Goal: Task Accomplishment & Management: Use online tool/utility

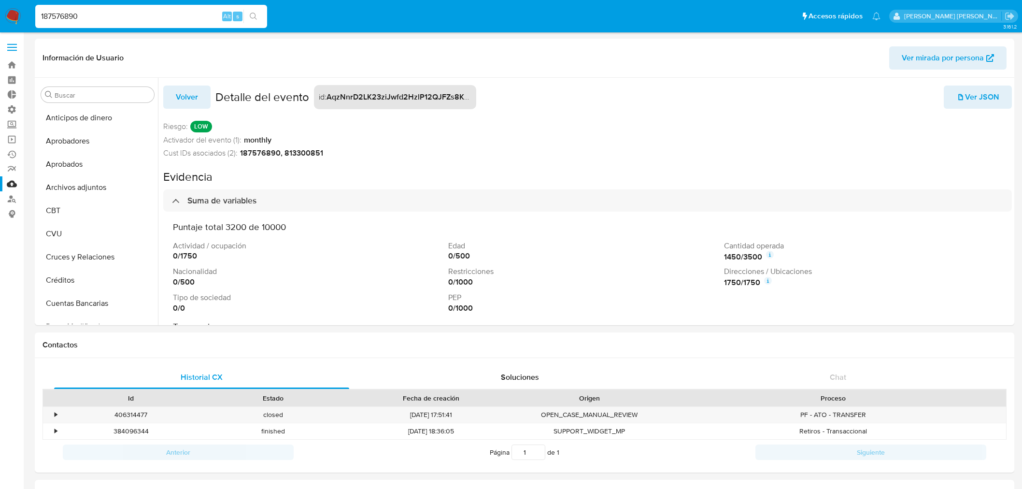
select select "10"
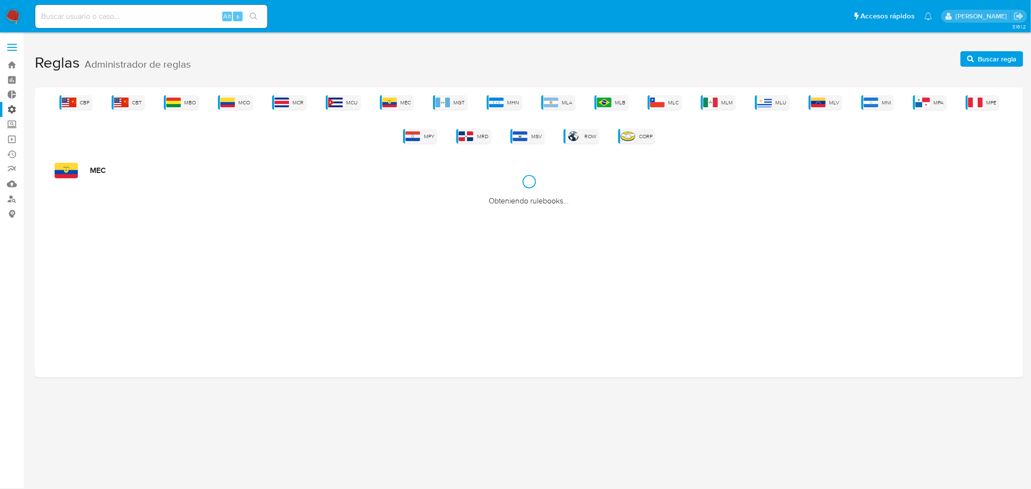
click at [8, 105] on label "Administración" at bounding box center [57, 109] width 115 height 15
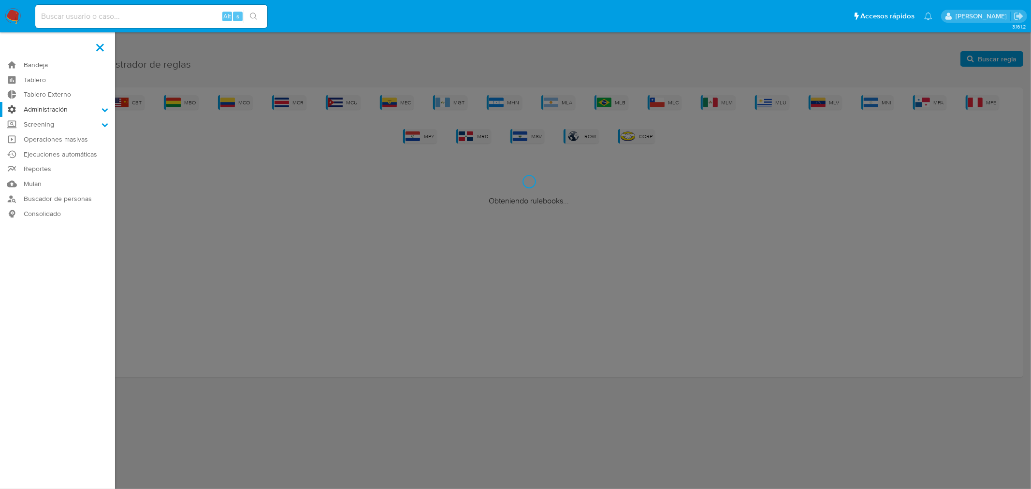
click at [0, 0] on input "Administración" at bounding box center [0, 0] width 0 height 0
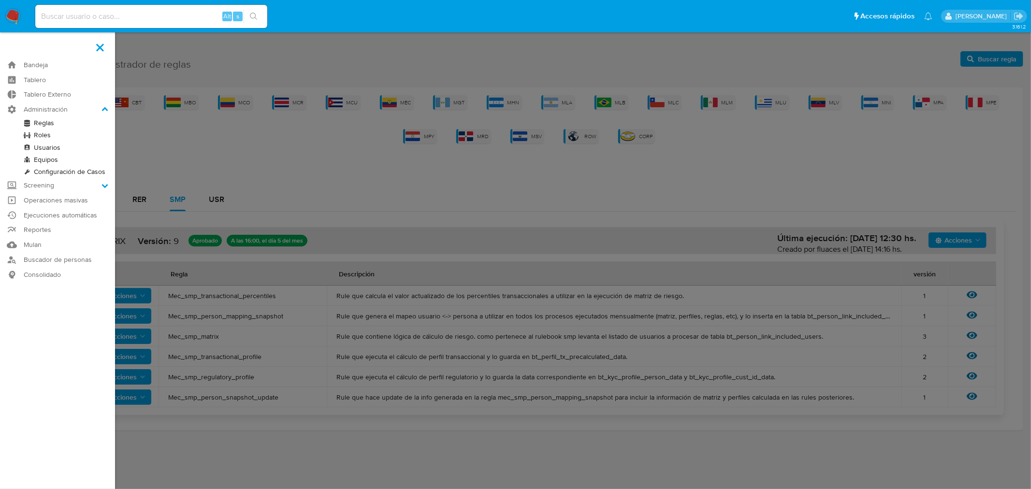
click at [45, 122] on link "Reglas" at bounding box center [57, 123] width 115 height 12
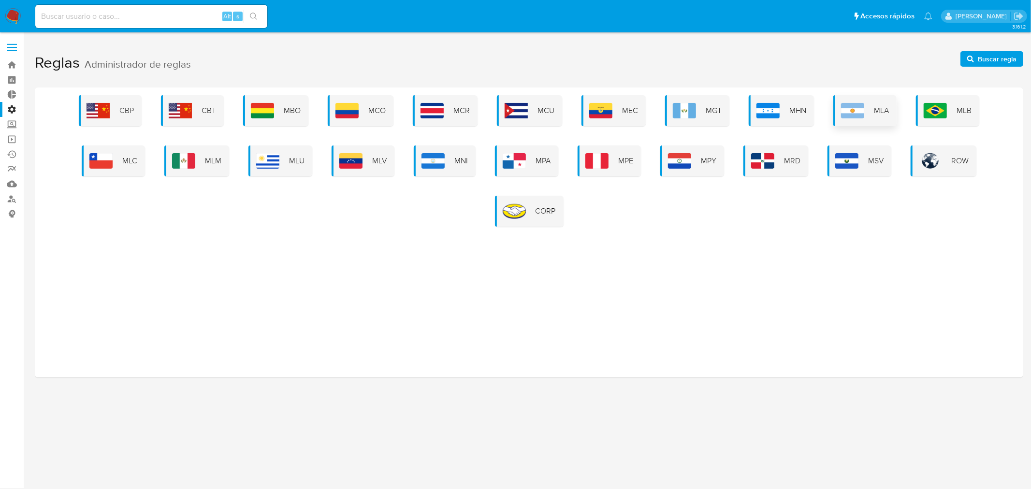
click at [855, 111] on img at bounding box center [852, 110] width 23 height 15
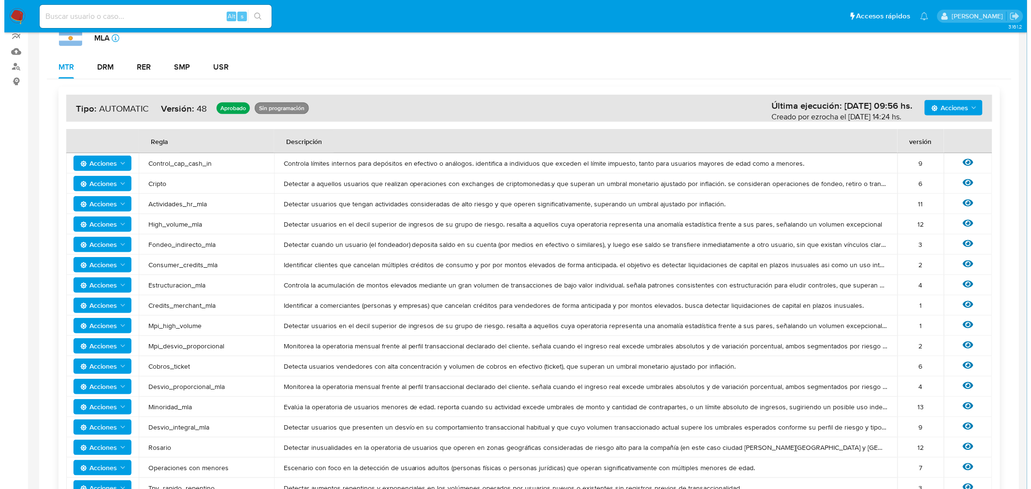
scroll to position [161, 0]
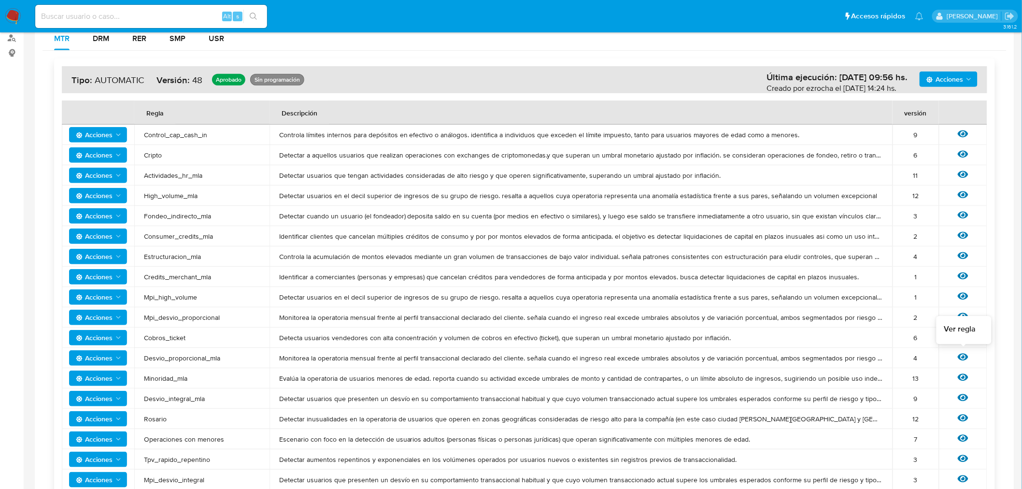
click at [964, 357] on icon at bounding box center [963, 357] width 11 height 7
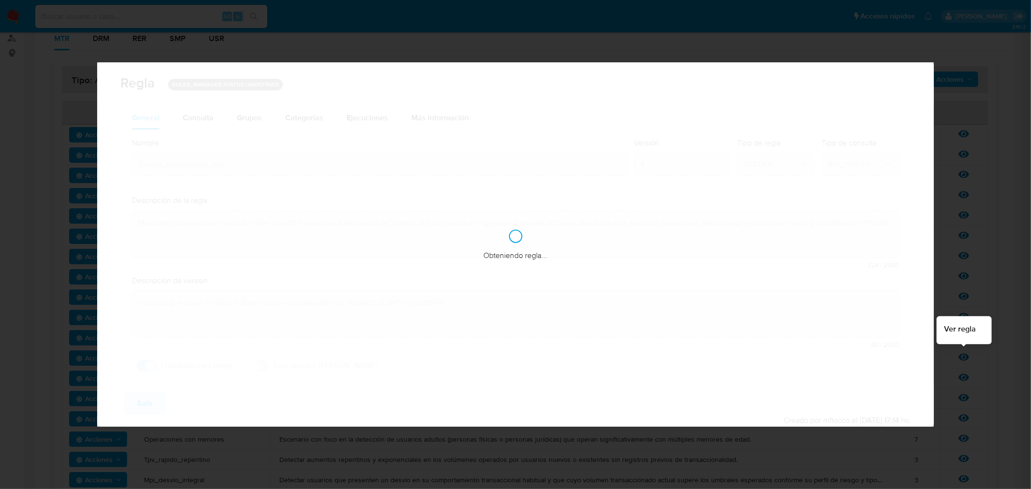
checkbox input "true"
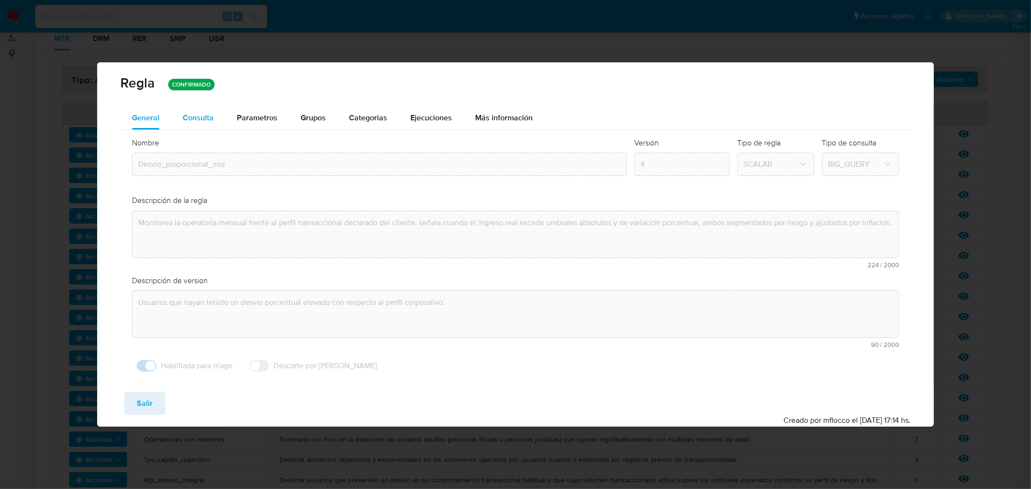
click at [187, 119] on div "Consulta" at bounding box center [198, 118] width 31 height 8
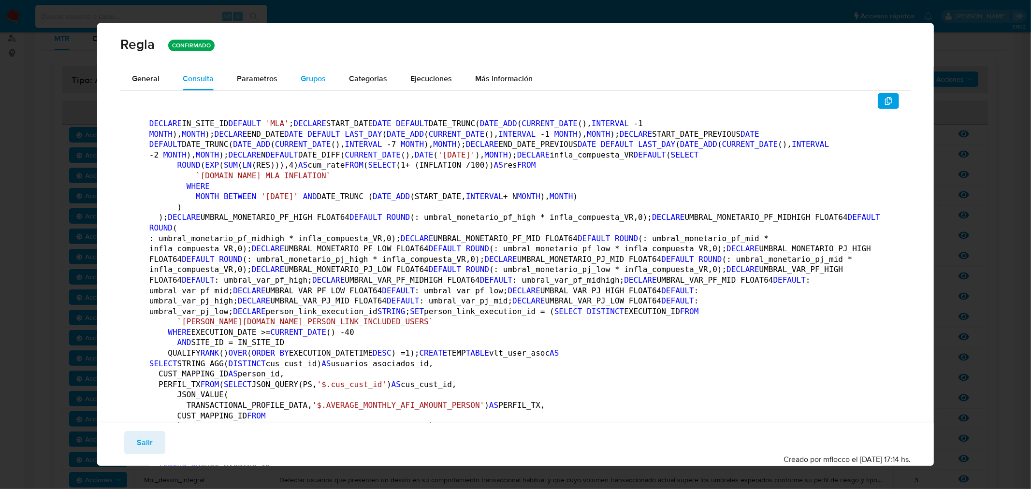
drag, startPoint x: 264, startPoint y: 79, endPoint x: 305, endPoint y: 83, distance: 41.2
click at [264, 80] on span "Parametros" at bounding box center [257, 78] width 41 height 11
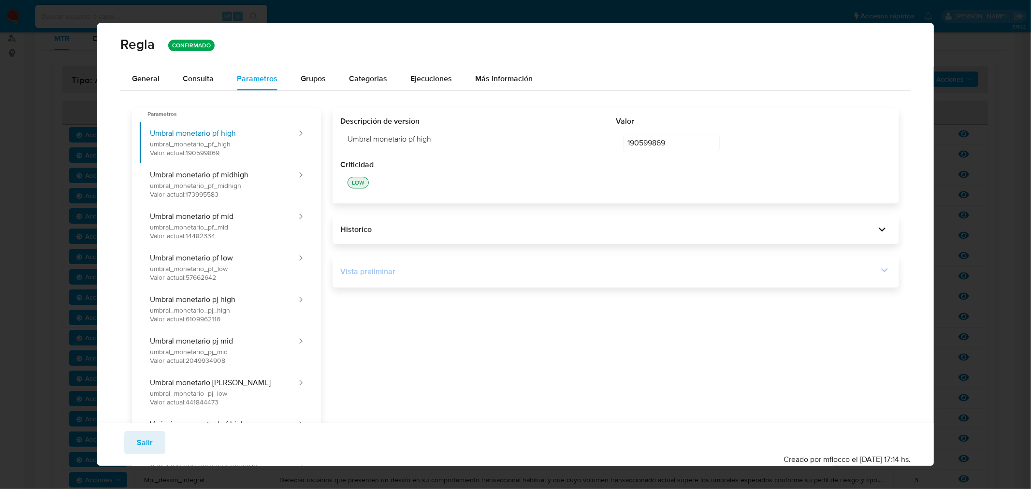
click at [877, 269] on icon at bounding box center [884, 270] width 14 height 14
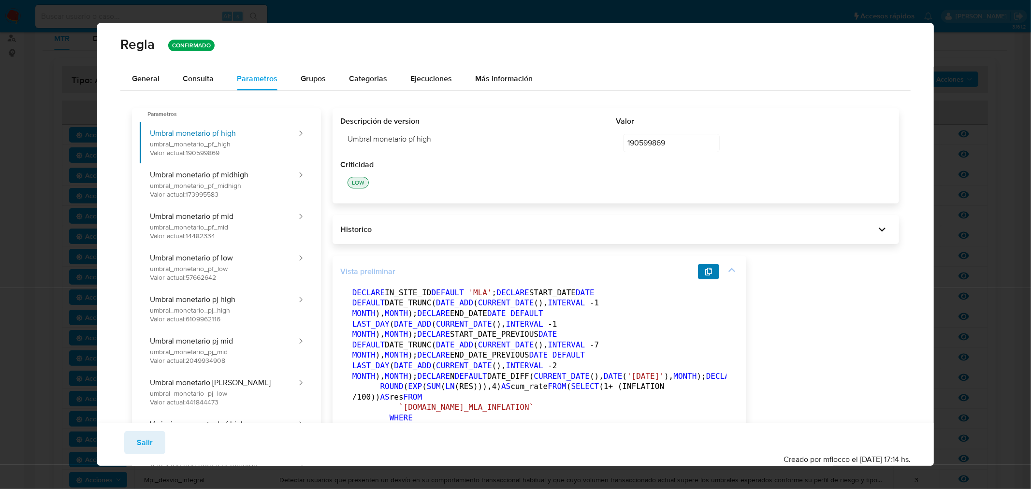
click at [704, 268] on icon "button" at bounding box center [708, 272] width 8 height 8
